Goal: Task Accomplishment & Management: Complete application form

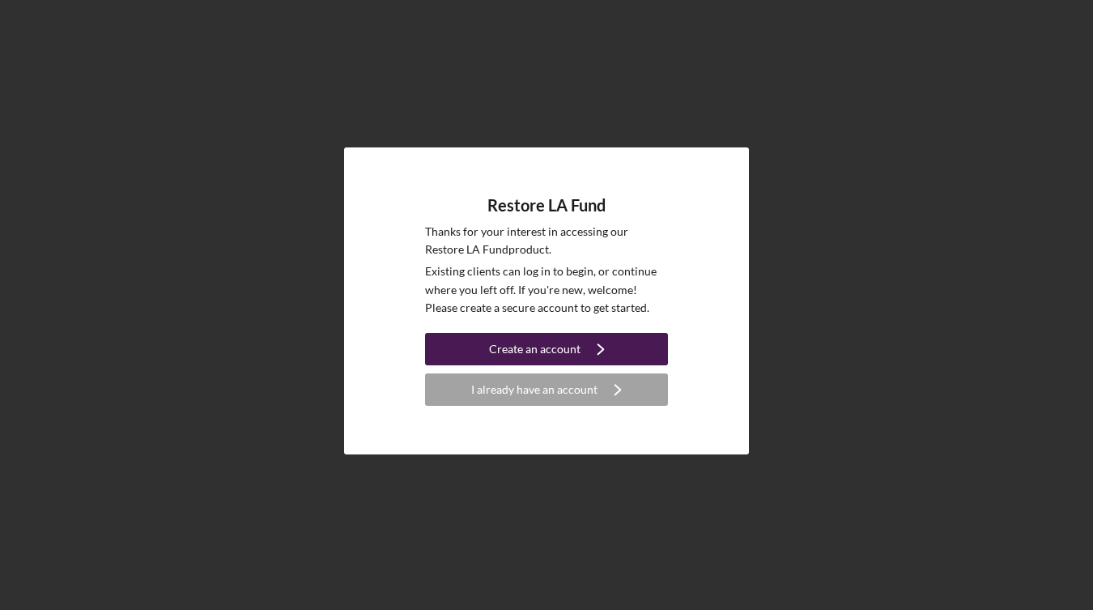
click at [563, 347] on div "Create an account" at bounding box center [535, 349] width 92 height 32
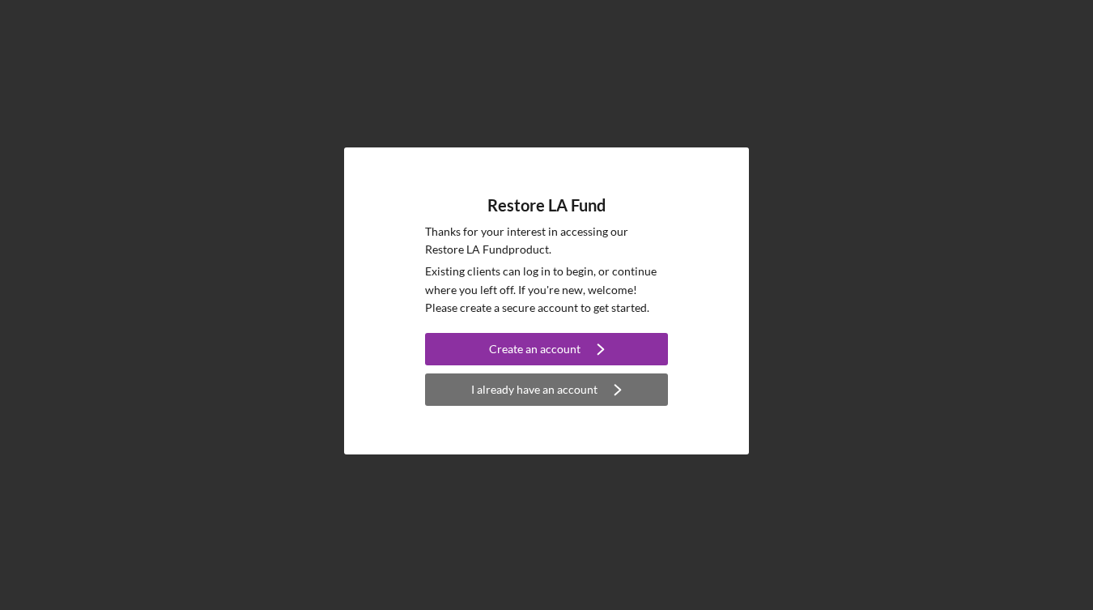
click at [501, 391] on div "I already have an account" at bounding box center [534, 389] width 126 height 32
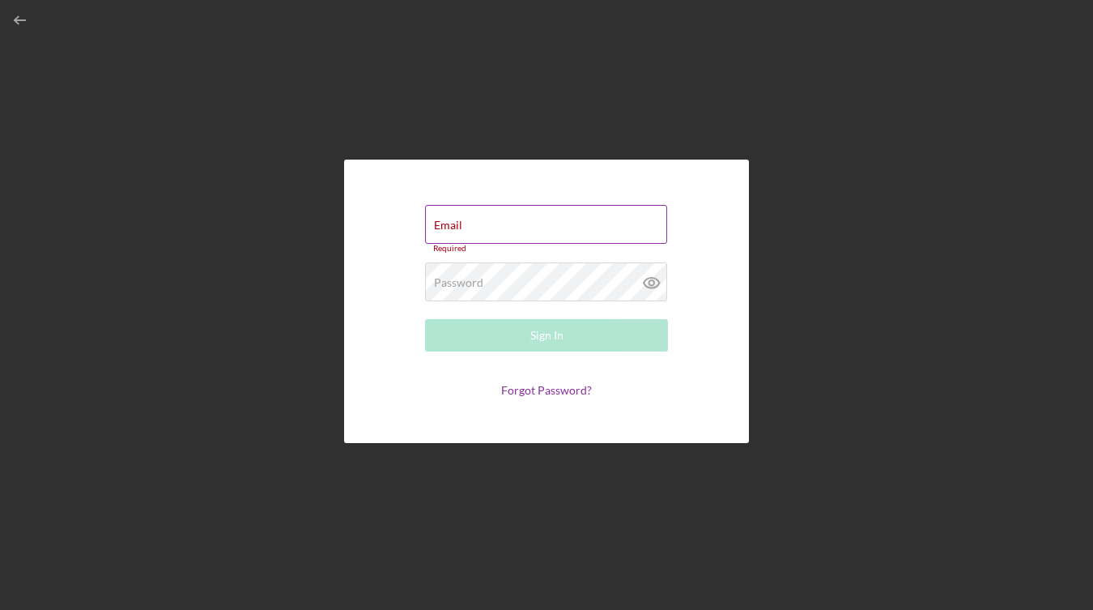
click at [475, 225] on div "Email Required" at bounding box center [546, 229] width 243 height 49
click at [475, 225] on input "Email" at bounding box center [546, 224] width 242 height 39
click at [619, 273] on div "Password Required" at bounding box center [546, 282] width 243 height 40
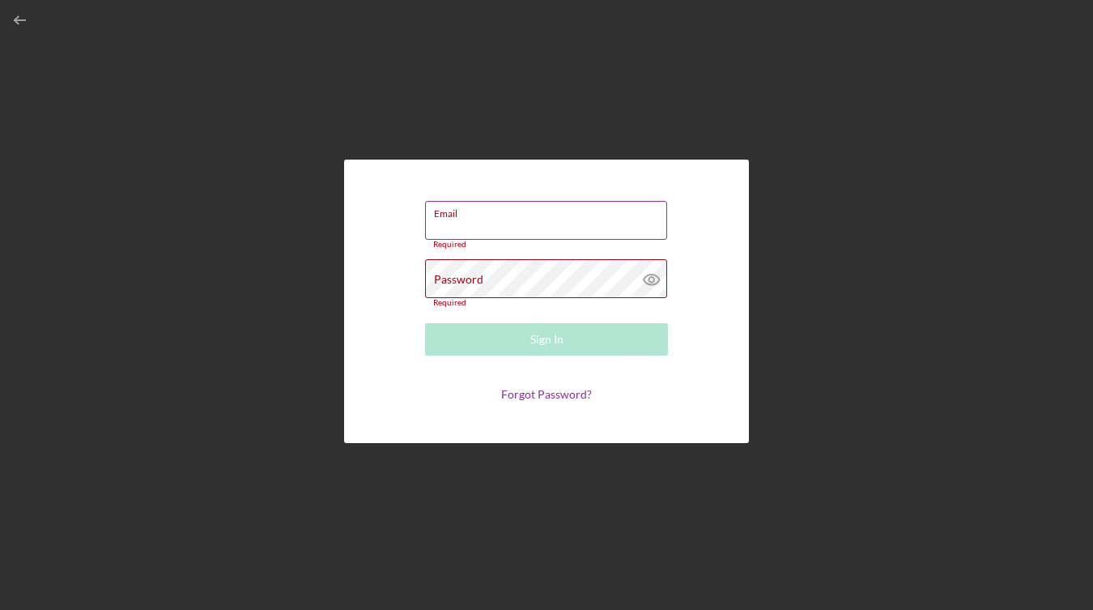
click at [565, 231] on input "Email" at bounding box center [546, 220] width 242 height 39
type input "a"
type input "[EMAIL_ADDRESS][DOMAIN_NAME]"
click at [547, 331] on button "Sign In" at bounding box center [546, 339] width 243 height 32
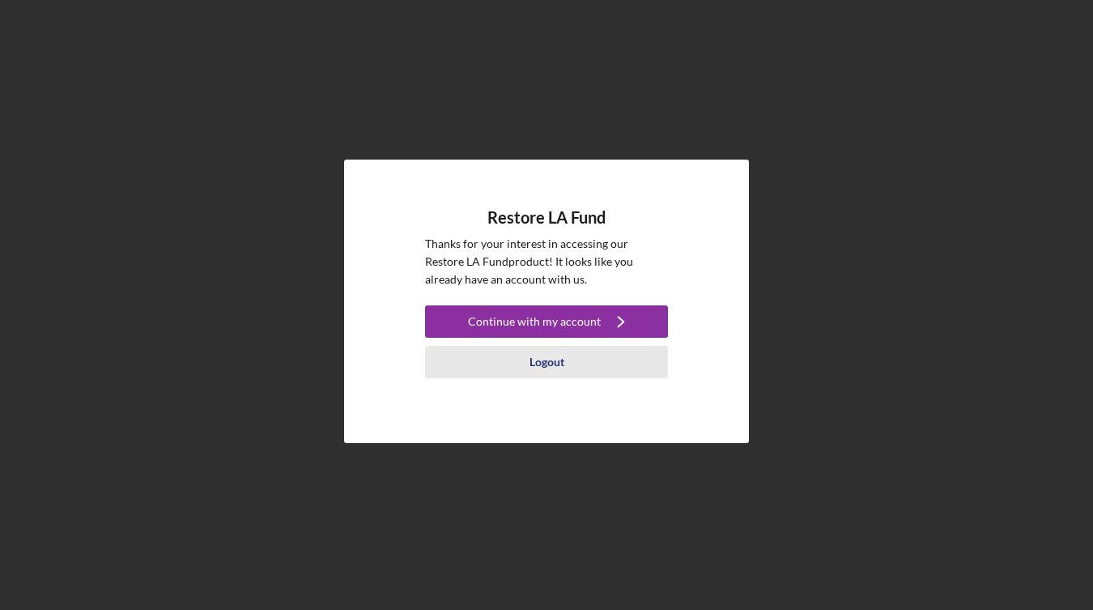
click at [556, 358] on div "Logout" at bounding box center [547, 362] width 35 height 32
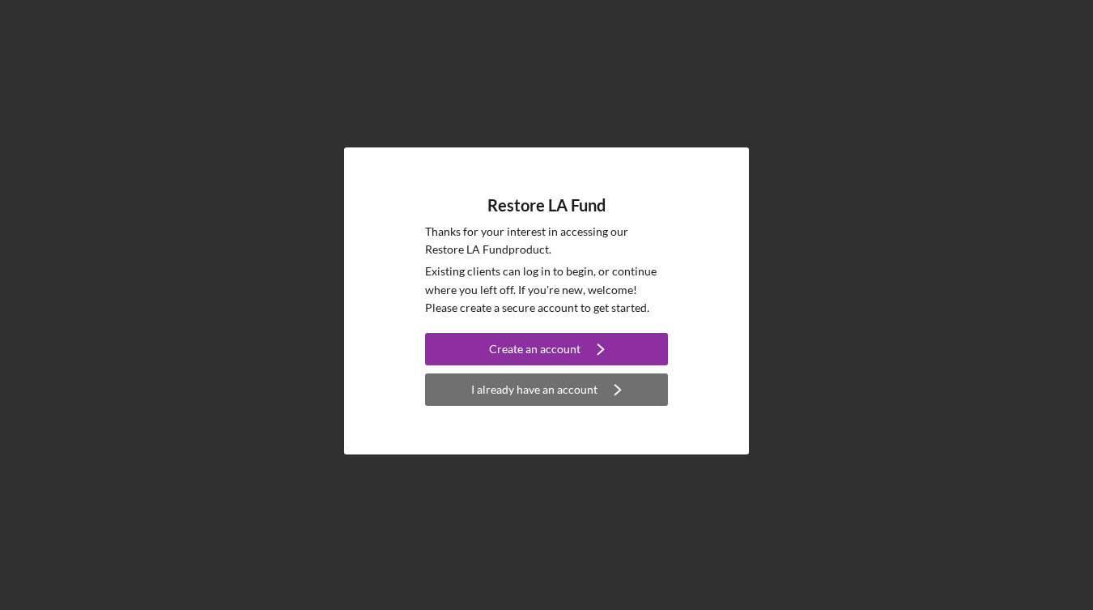
click at [549, 385] on div "I already have an account" at bounding box center [534, 389] width 126 height 32
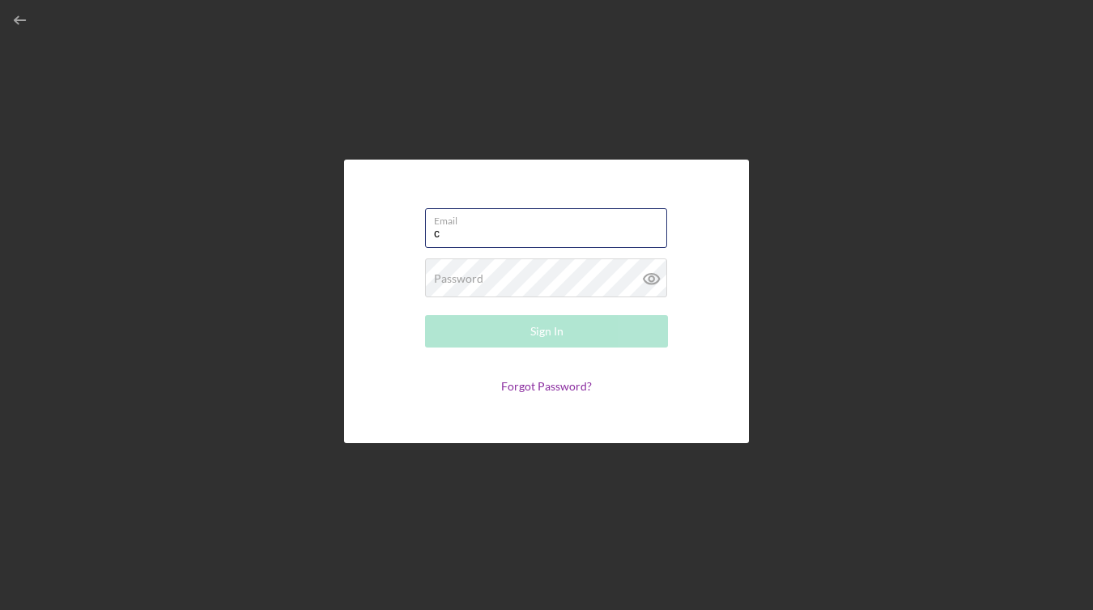
type input "[EMAIL_ADDRESS][DOMAIN_NAME]"
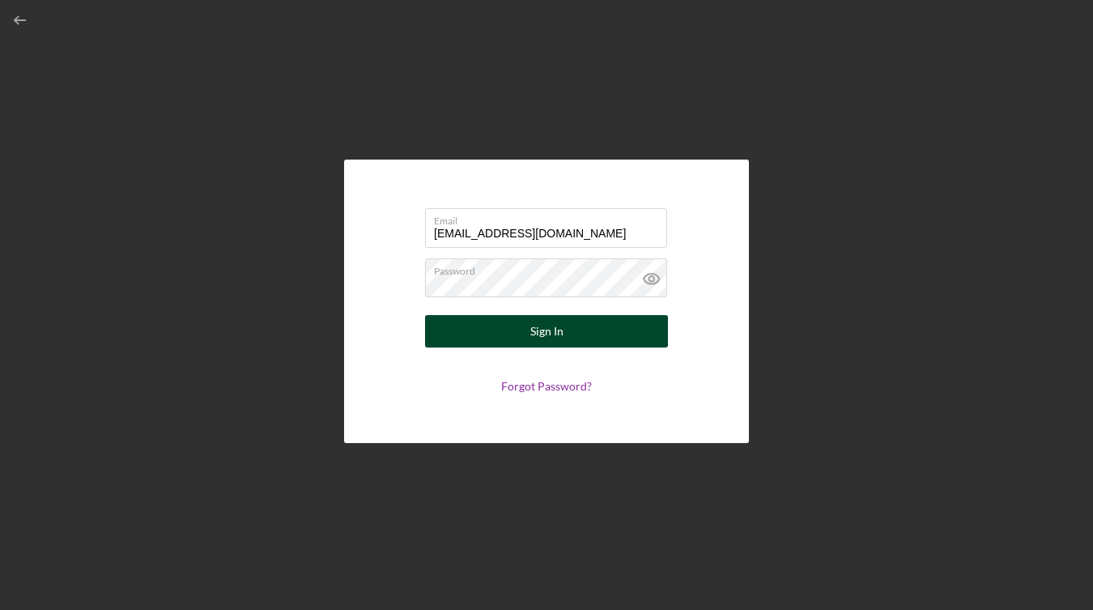
click at [528, 337] on button "Sign In" at bounding box center [546, 331] width 243 height 32
